Goal: Task Accomplishment & Management: Use online tool/utility

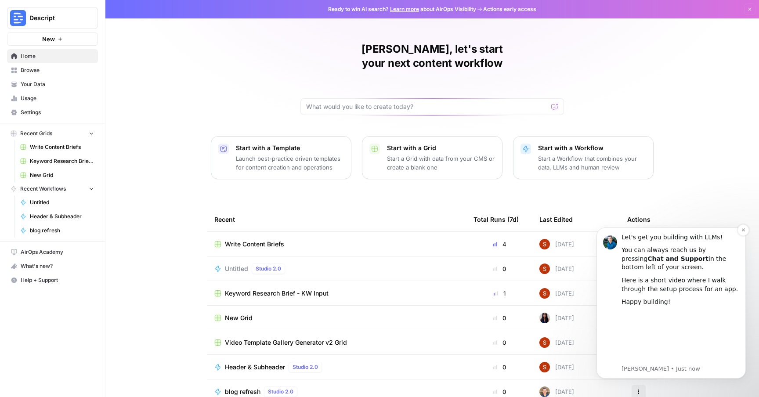
click at [733, 231] on div "Let's get you building with LLMs! You can always reach us by pressing Chat and …" at bounding box center [670, 303] width 149 height 151
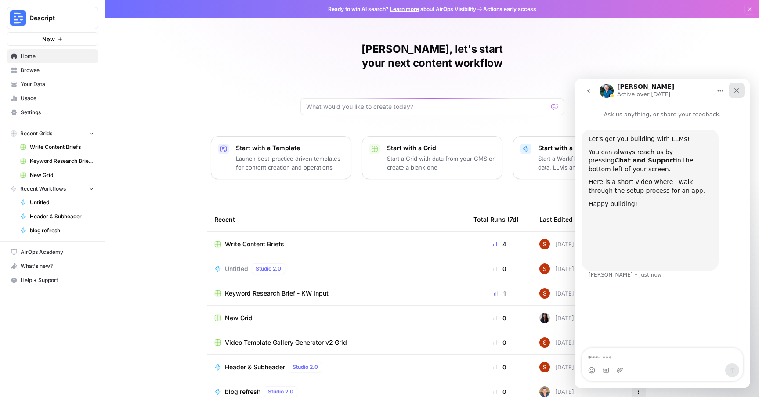
click at [735, 90] on icon "Close" at bounding box center [736, 90] width 7 height 7
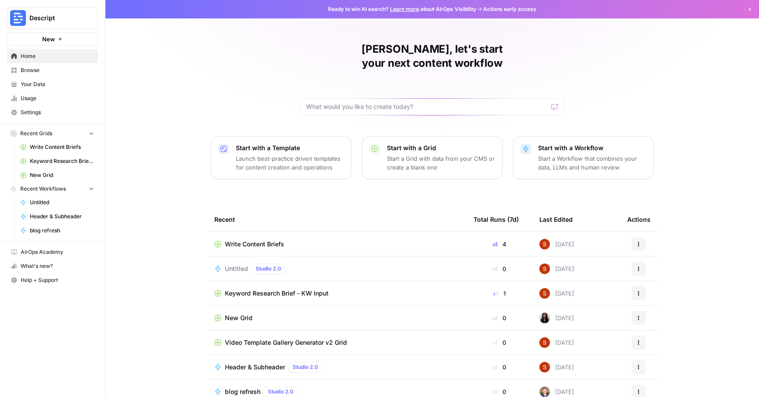
scroll to position [7, 0]
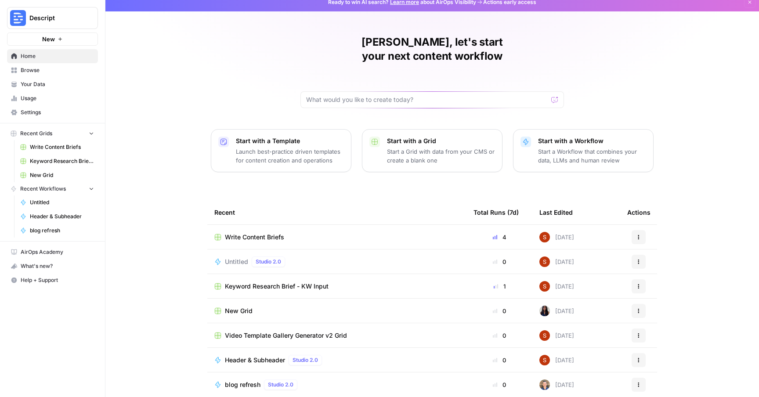
click at [306, 147] on p "Launch best-practice driven templates for content creation and operations" at bounding box center [290, 156] width 108 height 18
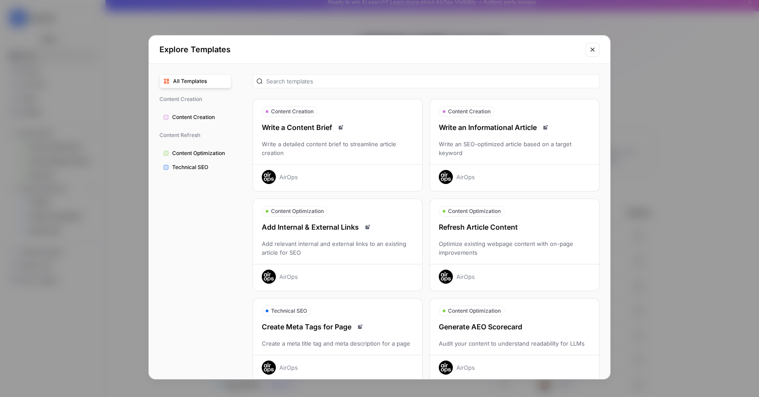
scroll to position [204, 0]
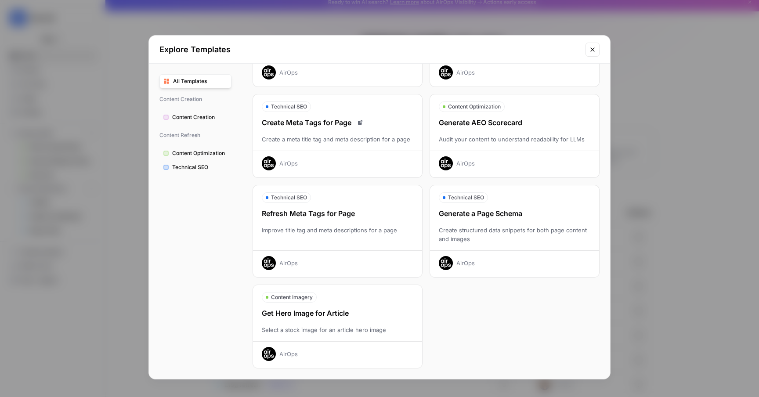
click at [207, 116] on span "Content Creation" at bounding box center [199, 117] width 55 height 8
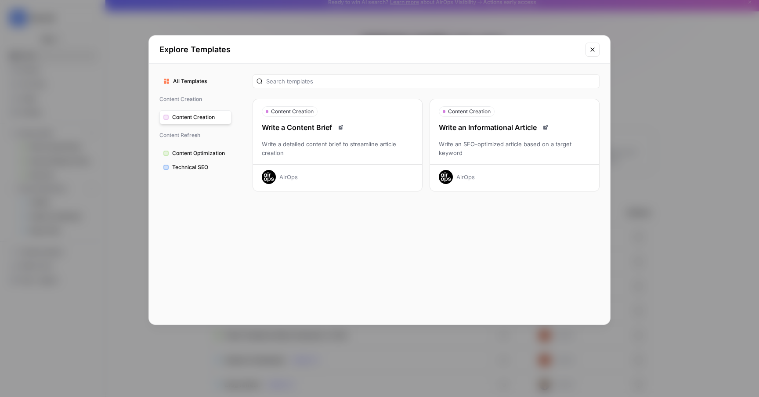
scroll to position [0, 0]
click at [341, 128] on icon "Read docs" at bounding box center [340, 127] width 5 height 5
click at [185, 157] on span "Content Optimization" at bounding box center [199, 153] width 55 height 8
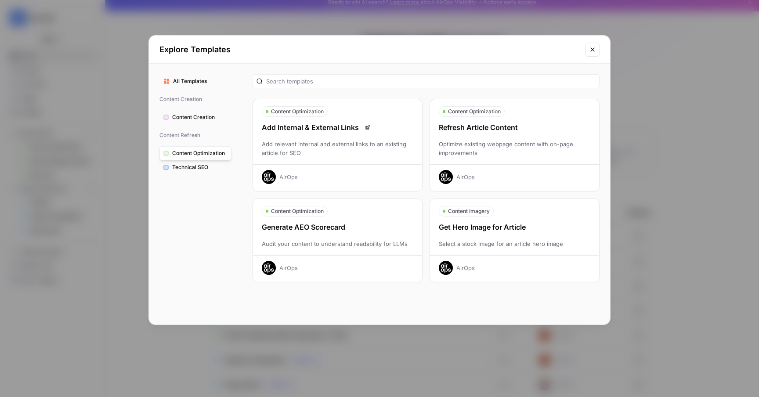
click at [203, 170] on span "Technical SEO" at bounding box center [199, 167] width 55 height 8
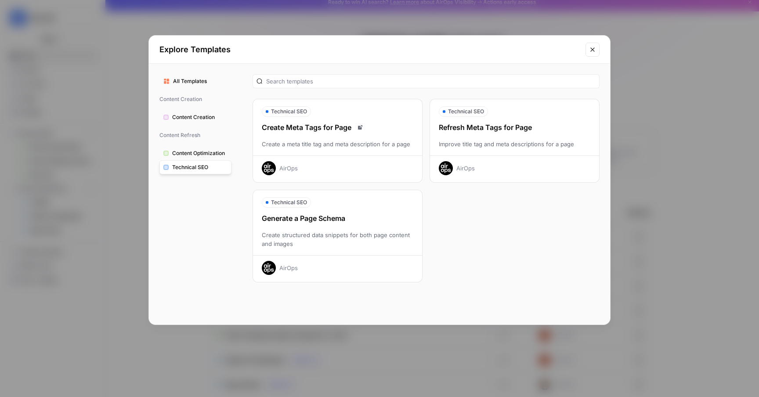
click at [317, 128] on div "Create Meta Tags for Page" at bounding box center [337, 127] width 169 height 11
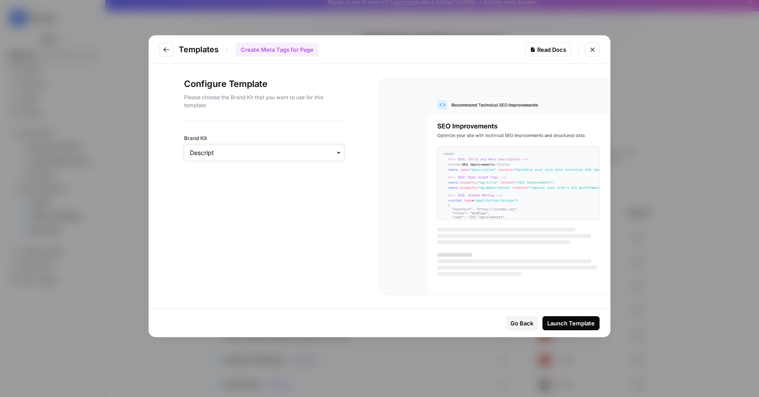
click at [214, 149] on input "Brand Kit" at bounding box center [264, 152] width 149 height 9
click at [170, 53] on button "Go to previous step" at bounding box center [166, 50] width 14 height 14
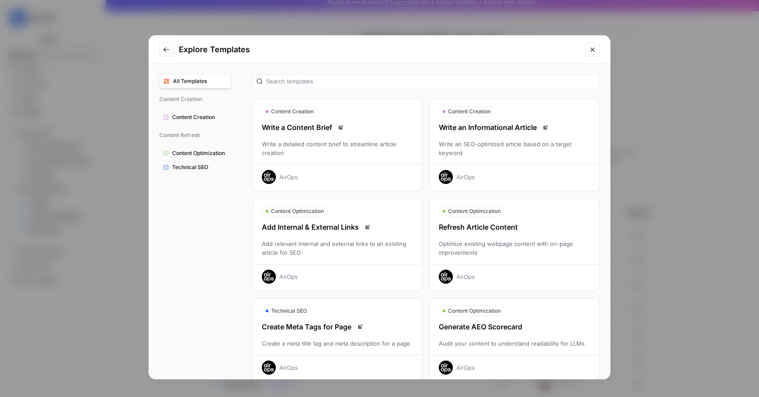
click at [187, 155] on span "Content Optimization" at bounding box center [199, 153] width 55 height 8
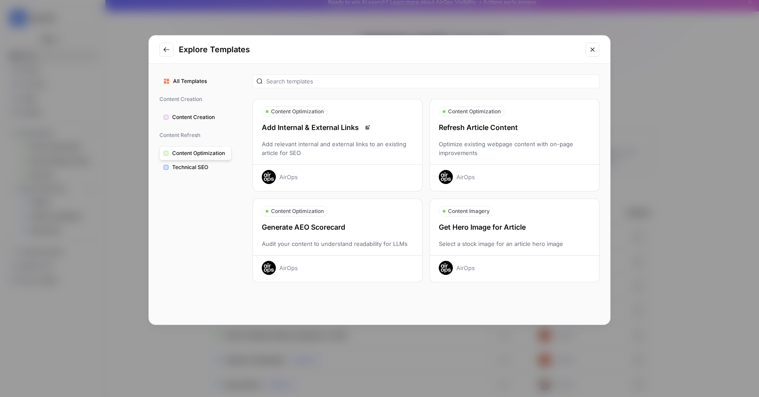
click at [186, 165] on span "Technical SEO" at bounding box center [199, 167] width 55 height 8
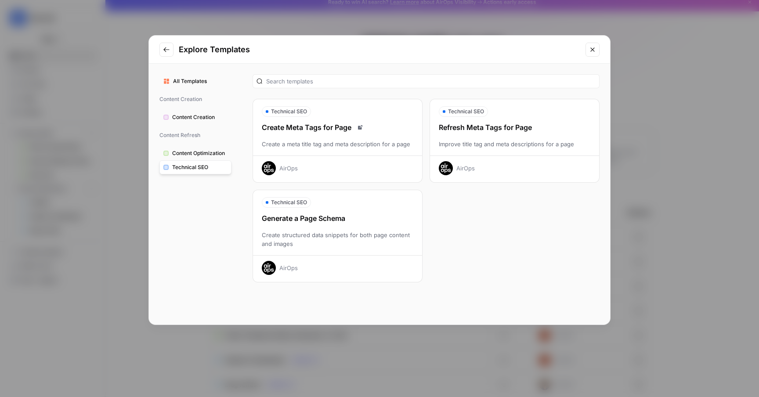
click at [499, 150] on div "Refresh Meta Tags for Page Improve title tag and meta descriptions for a page A…" at bounding box center [514, 148] width 169 height 53
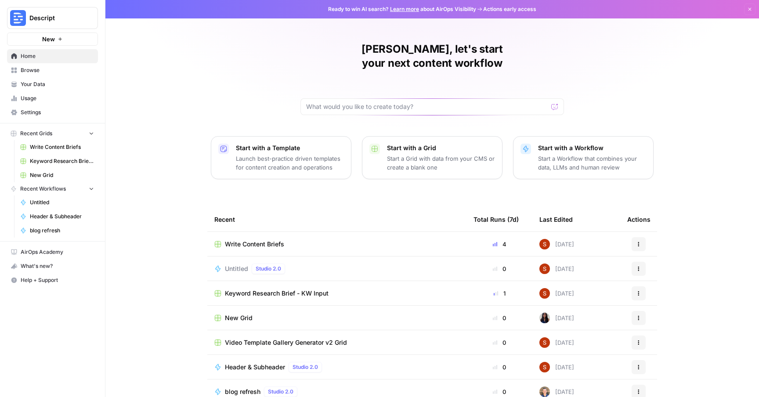
click at [294, 154] on p "Launch best-practice driven templates for content creation and operations" at bounding box center [290, 163] width 108 height 18
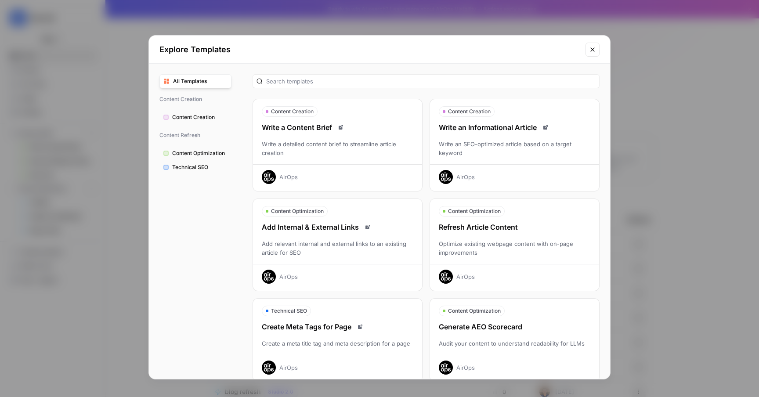
click at [192, 111] on button "Content Creation" at bounding box center [195, 117] width 72 height 14
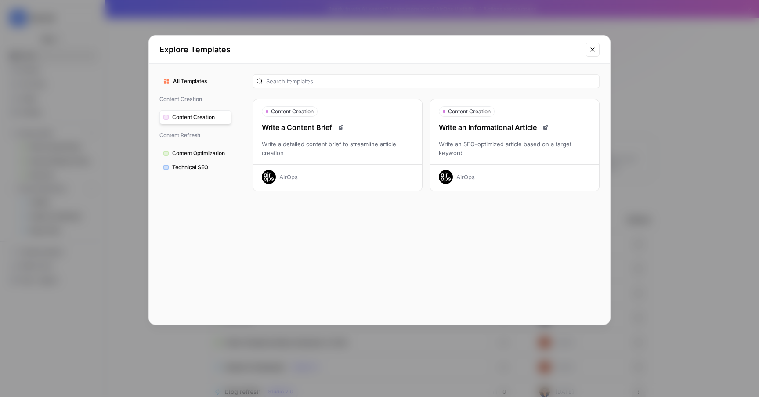
click at [497, 144] on div "Write an SEO-optimized article based on a target keyword" at bounding box center [514, 149] width 169 height 18
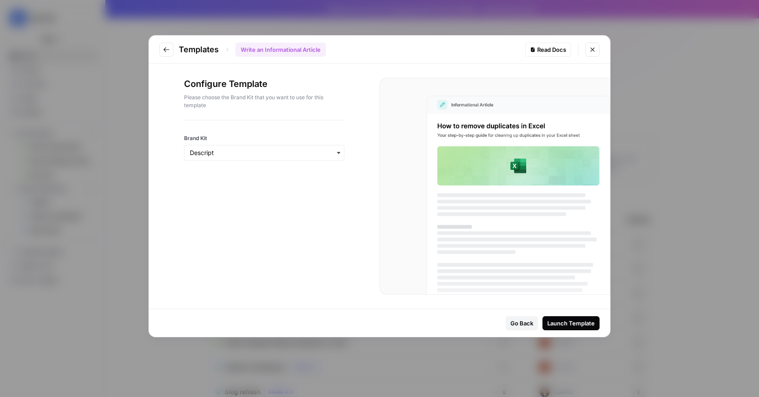
click at [623, 290] on div "Templates Write an Informational Article Read Docs Configure Template Please ch…" at bounding box center [379, 198] width 759 height 397
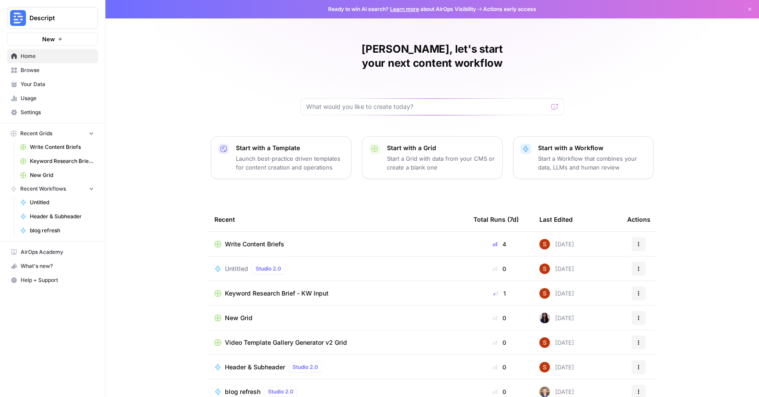
click at [428, 161] on button "Start with a Grid Start a Grid with data from your CMS or create a blank one" at bounding box center [432, 157] width 141 height 43
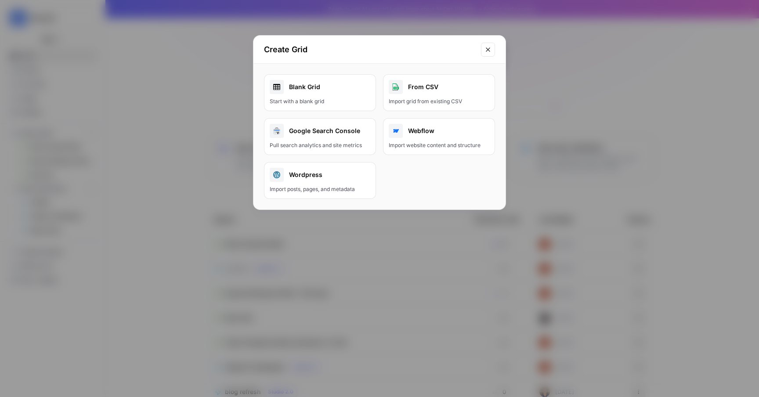
click at [560, 138] on div "Create Grid Blank Grid Start with a blank grid From CSV Import grid from existi…" at bounding box center [379, 198] width 759 height 397
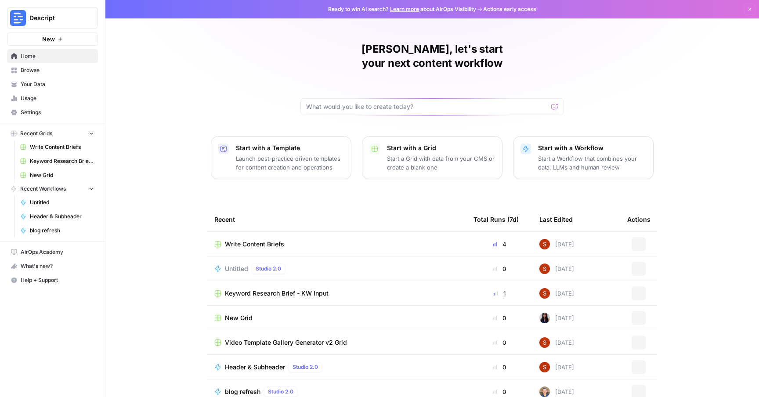
click at [558, 144] on div "Start with a Workflow Start a Workflow that combines your data, LLMs and human …" at bounding box center [592, 158] width 108 height 28
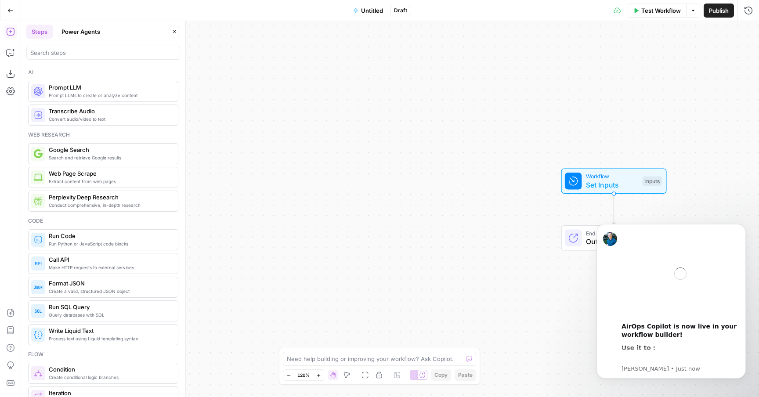
click at [9, 9] on icon "button" at bounding box center [10, 10] width 5 height 4
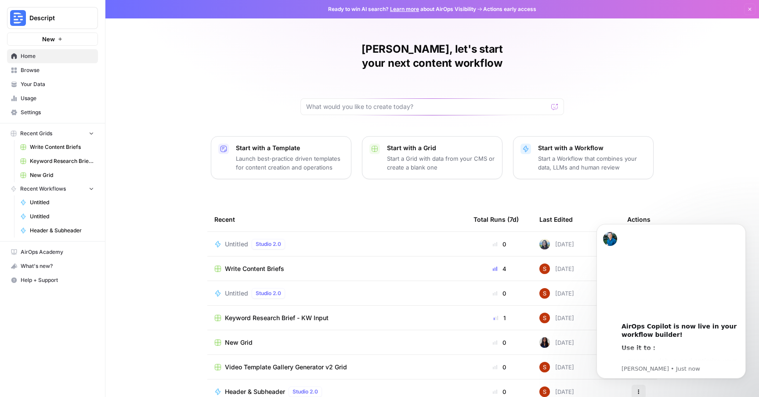
click at [140, 207] on div "[PERSON_NAME], let's start your next content workflow Start with a Template Lau…" at bounding box center [432, 209] width 654 height 418
click at [170, 329] on div "[PERSON_NAME], let's start your next content workflow Start with a Template Lau…" at bounding box center [432, 209] width 654 height 418
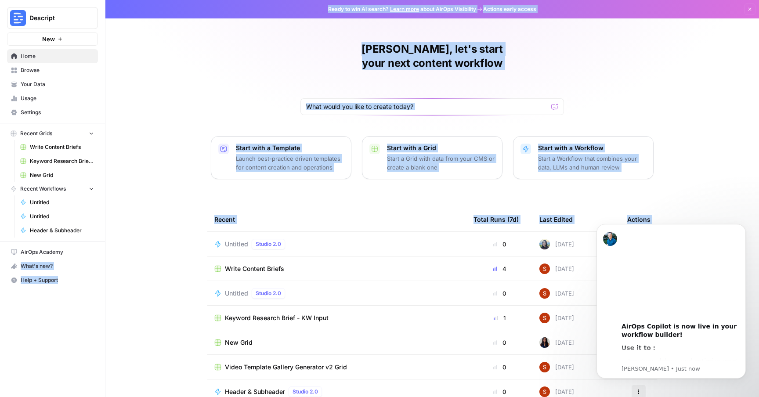
drag, startPoint x: 106, startPoint y: 257, endPoint x: 83, endPoint y: 257, distance: 23.7
click at [83, 257] on div "Descript New Home Browse Your Data Usage Settings Recent Grids Write Content Br…" at bounding box center [379, 198] width 759 height 397
click at [138, 173] on div "[PERSON_NAME], let's start your next content workflow Start with a Template Lau…" at bounding box center [432, 209] width 654 height 418
